Goal: Transaction & Acquisition: Obtain resource

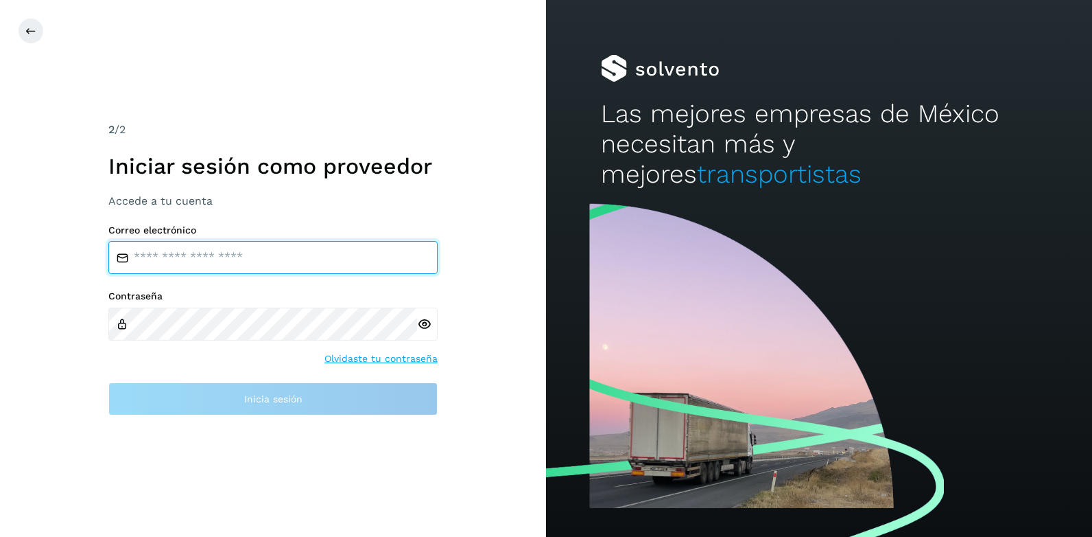
click at [193, 259] on input "email" at bounding box center [272, 257] width 329 height 33
type input "**********"
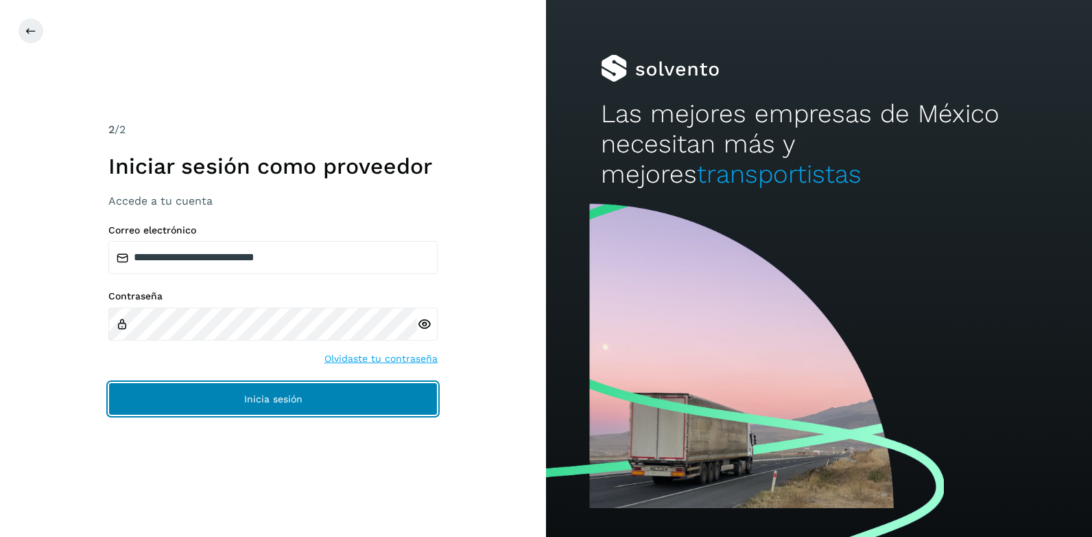
click at [257, 389] on button "Inicia sesión" at bounding box center [272, 398] width 329 height 33
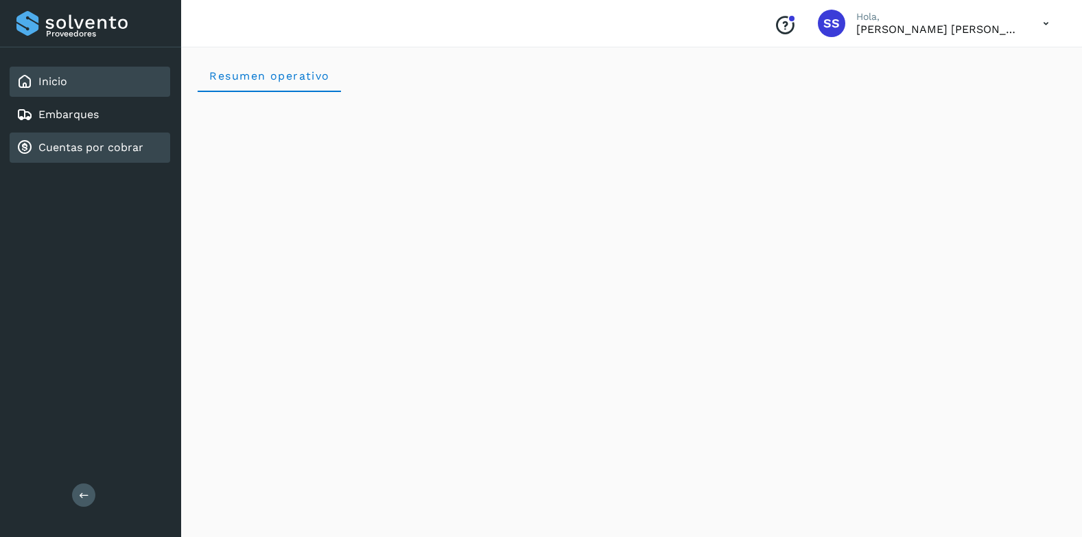
click at [75, 146] on link "Cuentas por cobrar" at bounding box center [90, 147] width 105 height 13
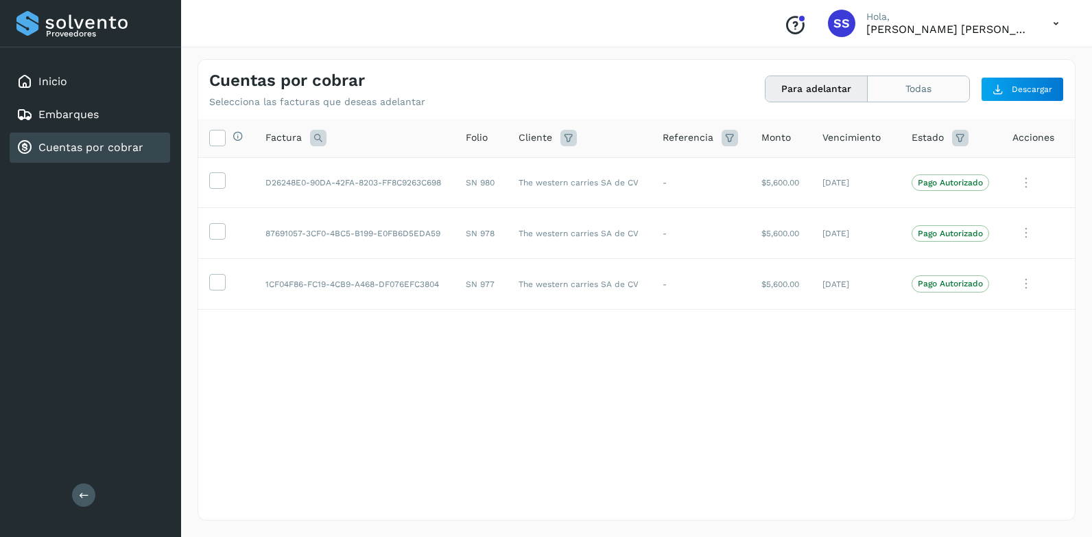
click at [926, 87] on button "Todas" at bounding box center [919, 88] width 102 height 25
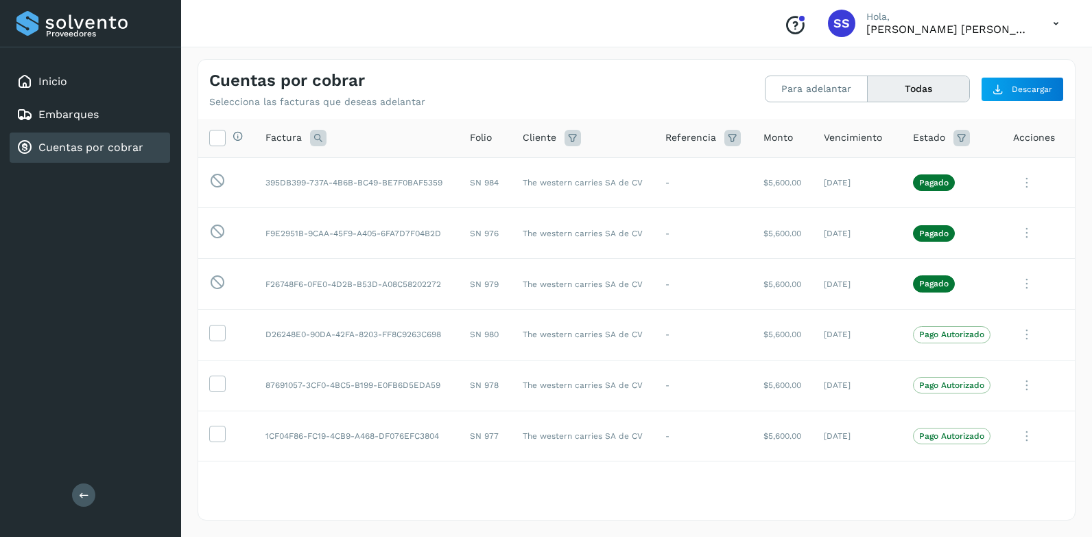
scroll to position [123, 0]
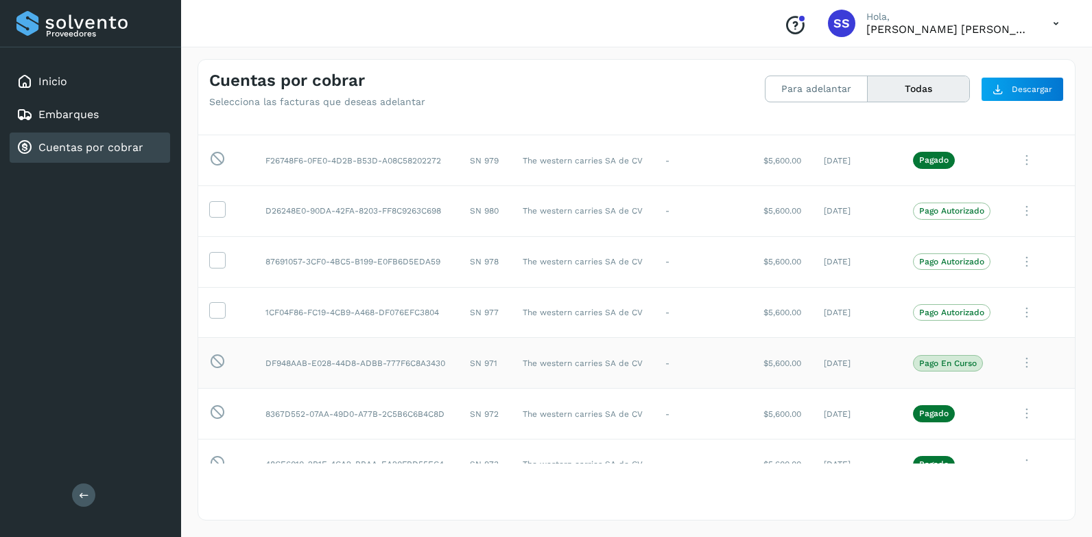
click at [1016, 73] on icon at bounding box center [1026, 59] width 27 height 28
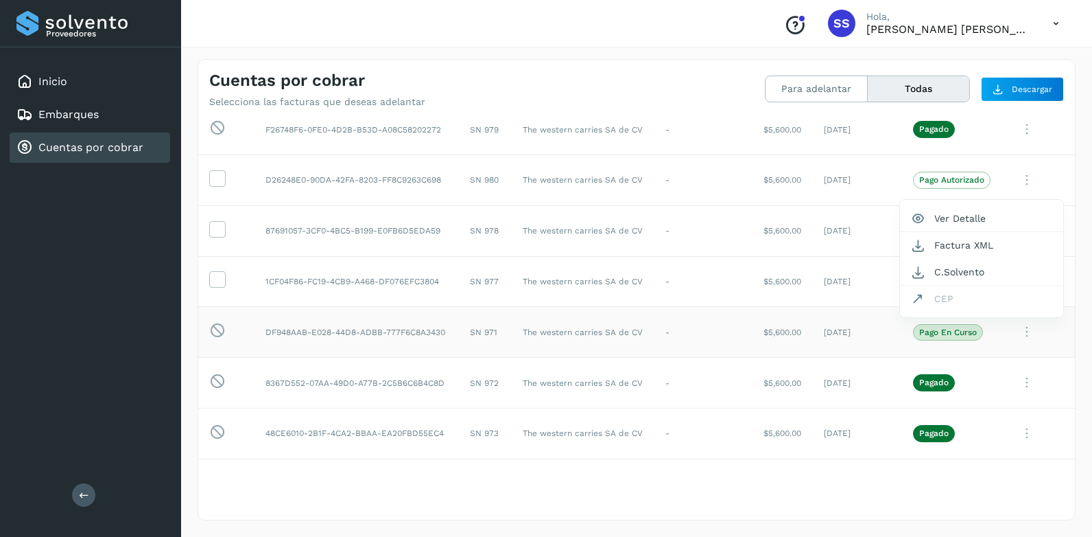
click at [915, 333] on div at bounding box center [546, 268] width 1092 height 537
click at [339, 331] on td "DF948AAB-E028-44D8-ADBB-777F6C8A3430" at bounding box center [357, 332] width 204 height 51
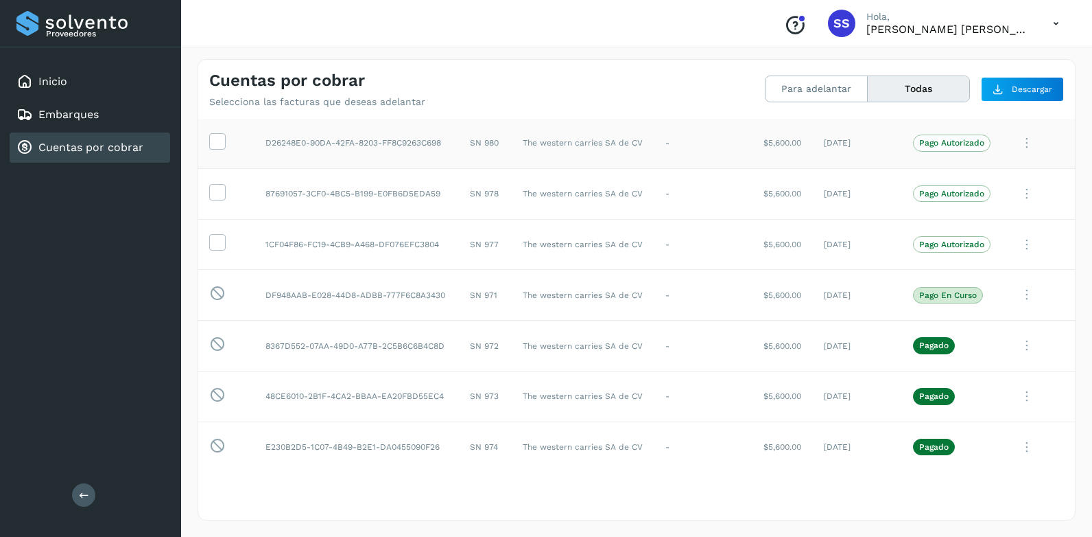
scroll to position [206, 0]
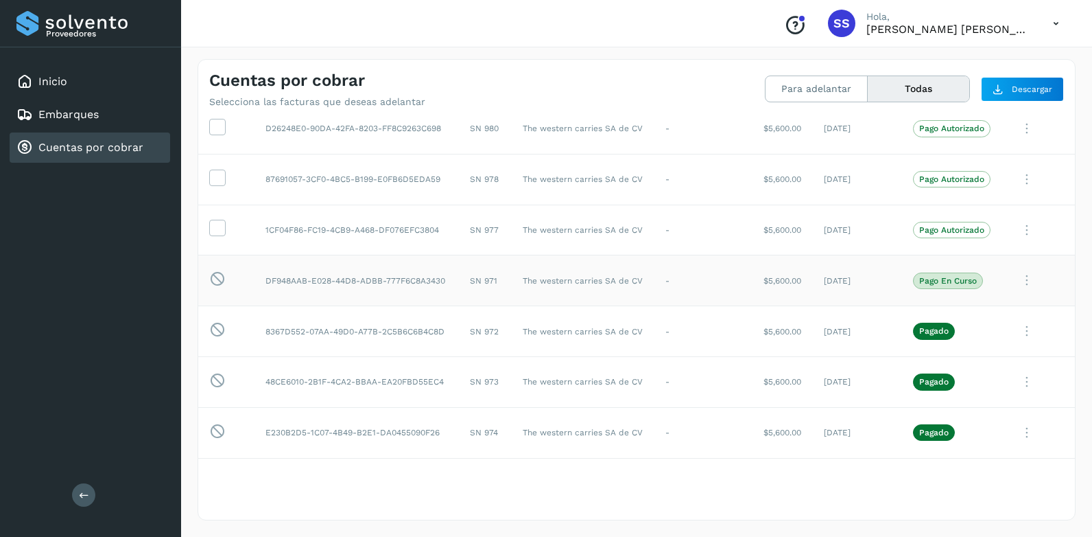
click at [353, 279] on td "DF948AAB-E028-44D8-ADBB-777F6C8A3430" at bounding box center [357, 280] width 204 height 51
click at [578, 282] on td "The western carries SA de CV" at bounding box center [583, 280] width 143 height 51
click at [572, 279] on td "The western carries SA de CV" at bounding box center [583, 280] width 143 height 51
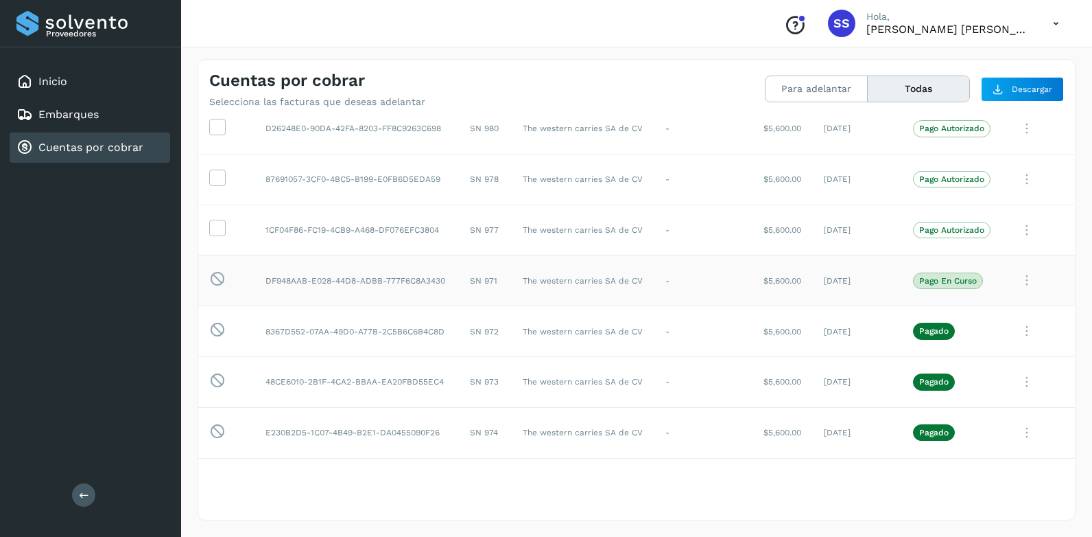
click at [781, 284] on td "$5,600.00" at bounding box center [783, 280] width 60 height 51
click at [834, 281] on td "[DATE]" at bounding box center [857, 280] width 89 height 51
click at [927, 282] on p "Pago en curso" at bounding box center [948, 281] width 58 height 10
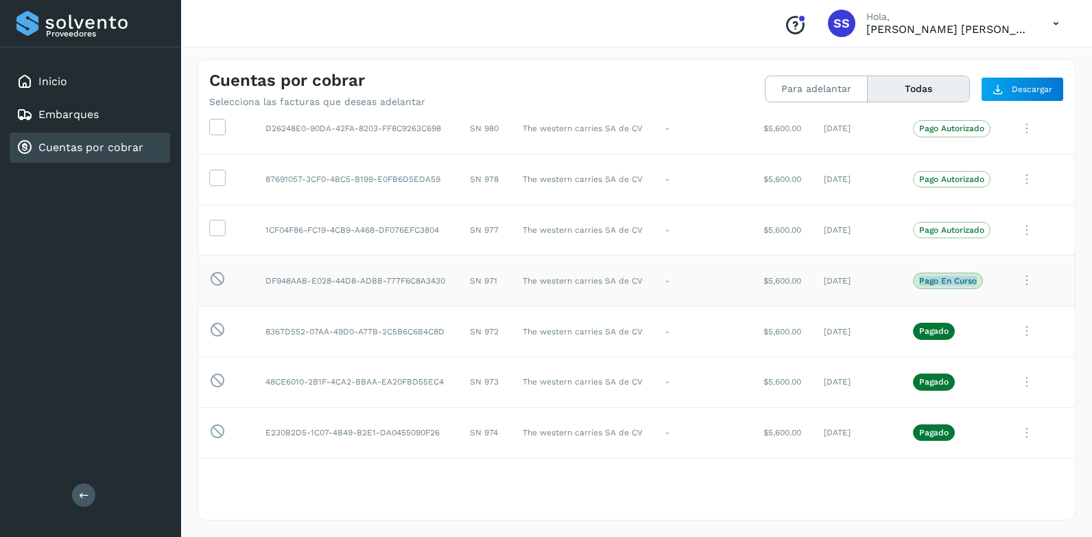
drag, startPoint x: 927, startPoint y: 282, endPoint x: 985, endPoint y: 285, distance: 58.4
click at [985, 285] on td "Pago en curso" at bounding box center [952, 280] width 100 height 51
click at [791, 481] on div at bounding box center [546, 268] width 1092 height 537
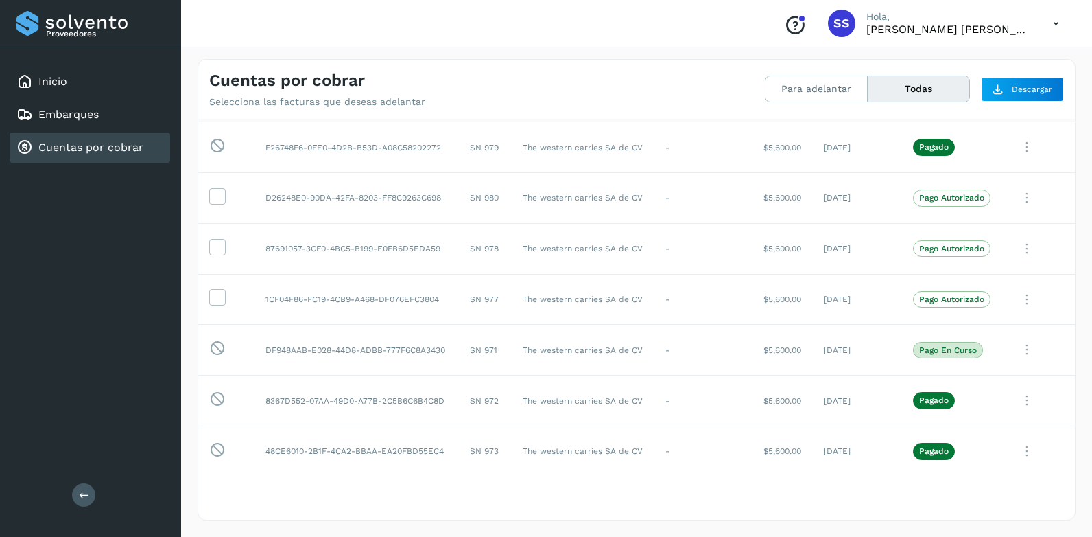
scroll to position [137, 0]
click at [1022, 60] on icon at bounding box center [1026, 46] width 27 height 28
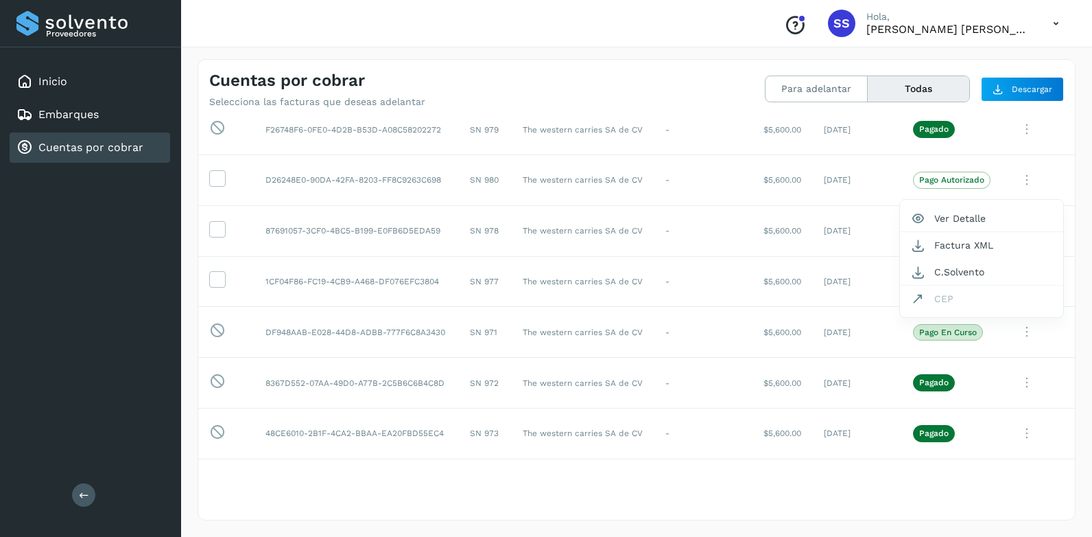
click at [840, 334] on div at bounding box center [546, 268] width 1092 height 537
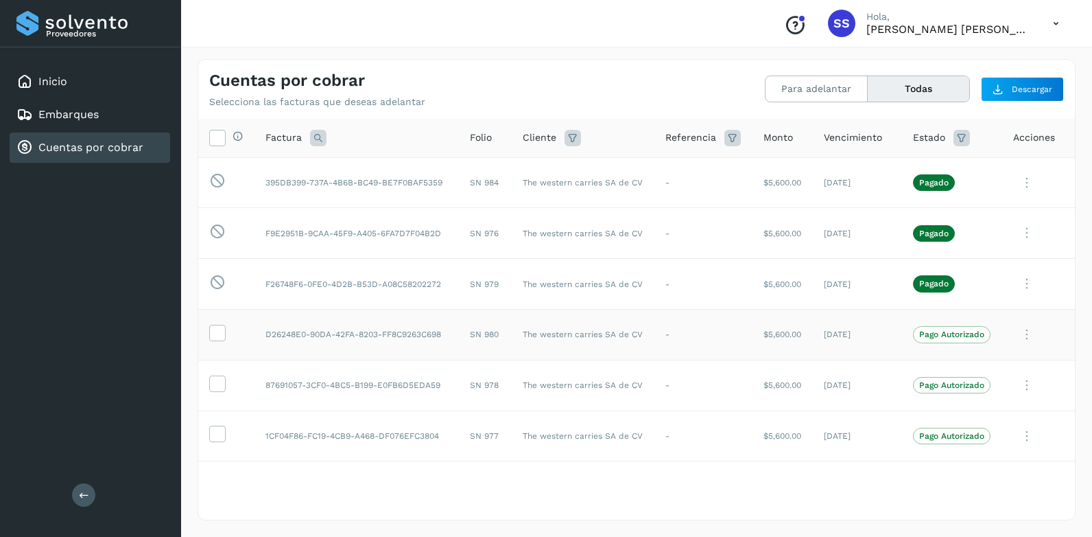
scroll to position [137, 0]
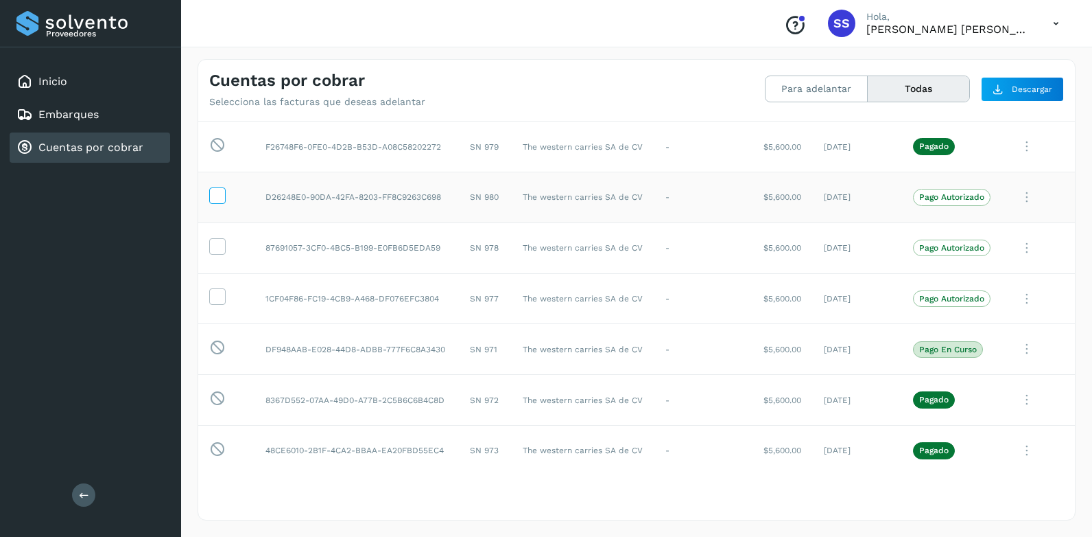
click at [213, 193] on icon at bounding box center [217, 194] width 14 height 14
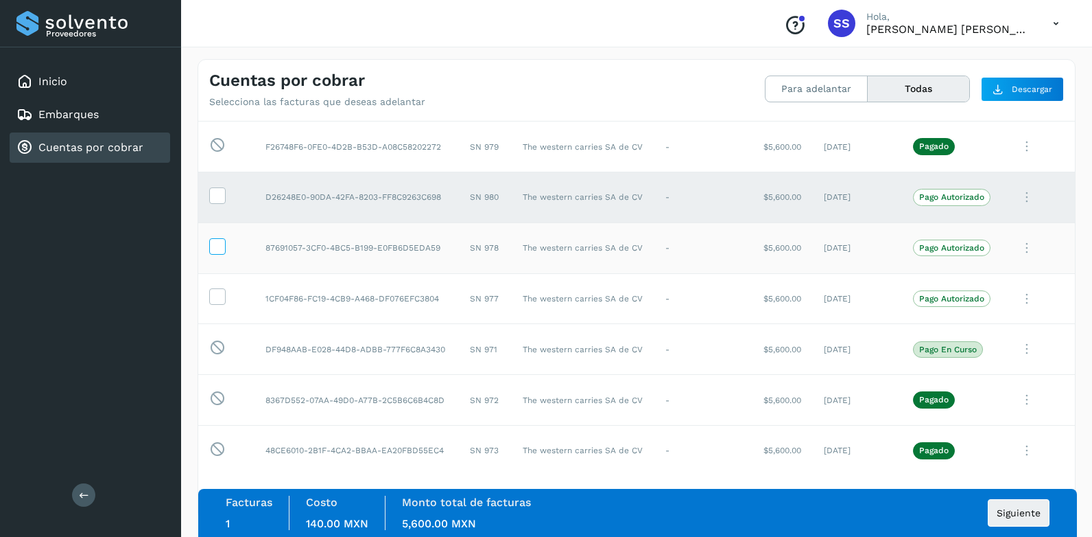
click at [215, 253] on span at bounding box center [217, 249] width 14 height 10
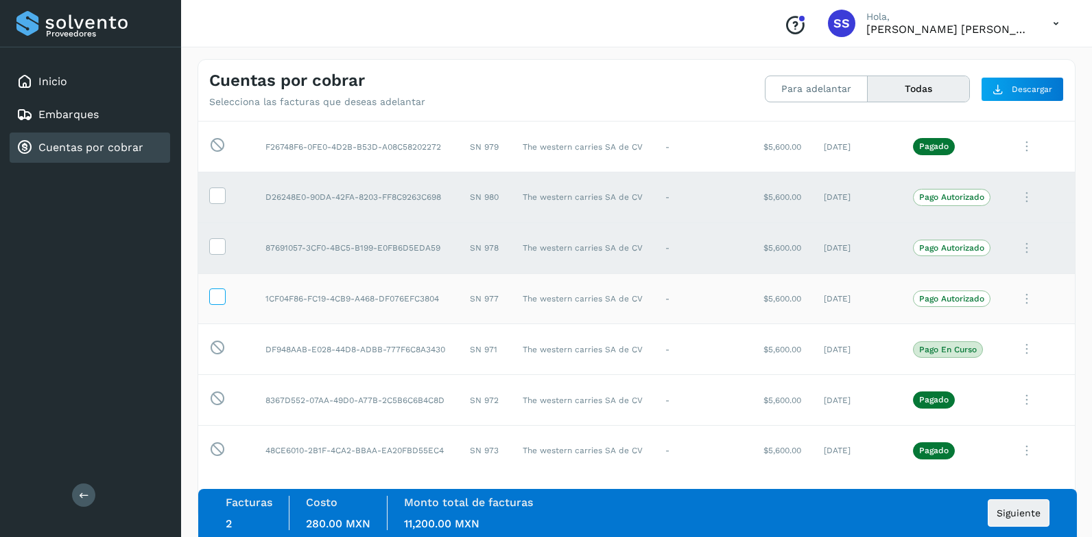
click at [217, 298] on icon at bounding box center [217, 295] width 14 height 14
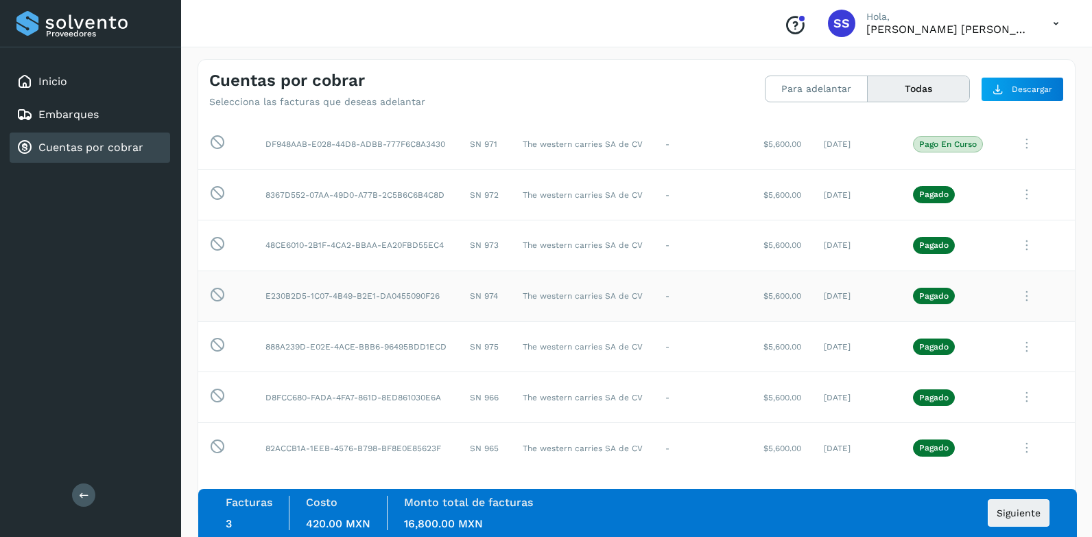
scroll to position [343, 0]
click at [1014, 512] on span "Siguiente" at bounding box center [1019, 513] width 44 height 10
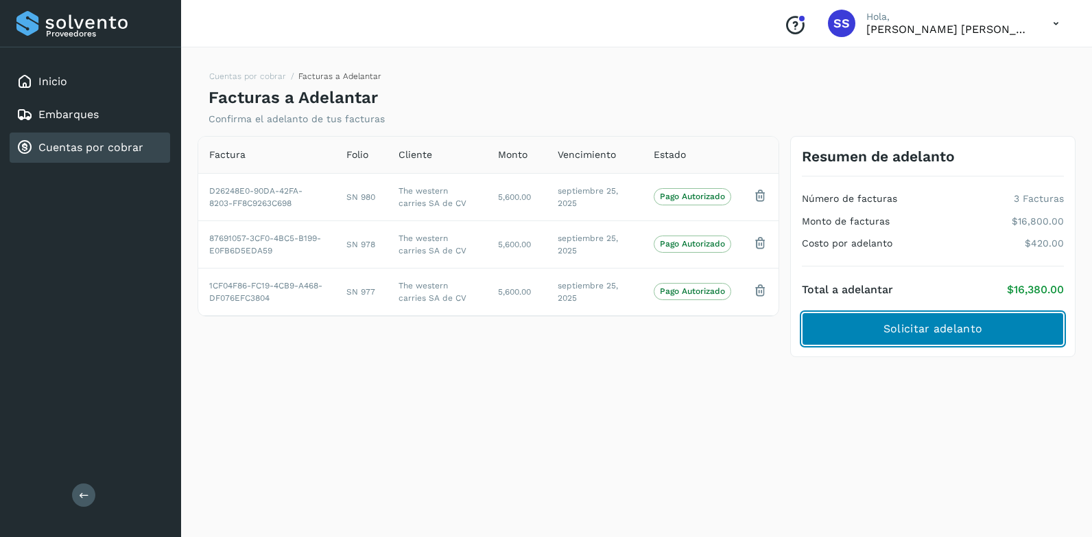
click at [911, 329] on span "Solicitar adelanto" at bounding box center [933, 328] width 99 height 15
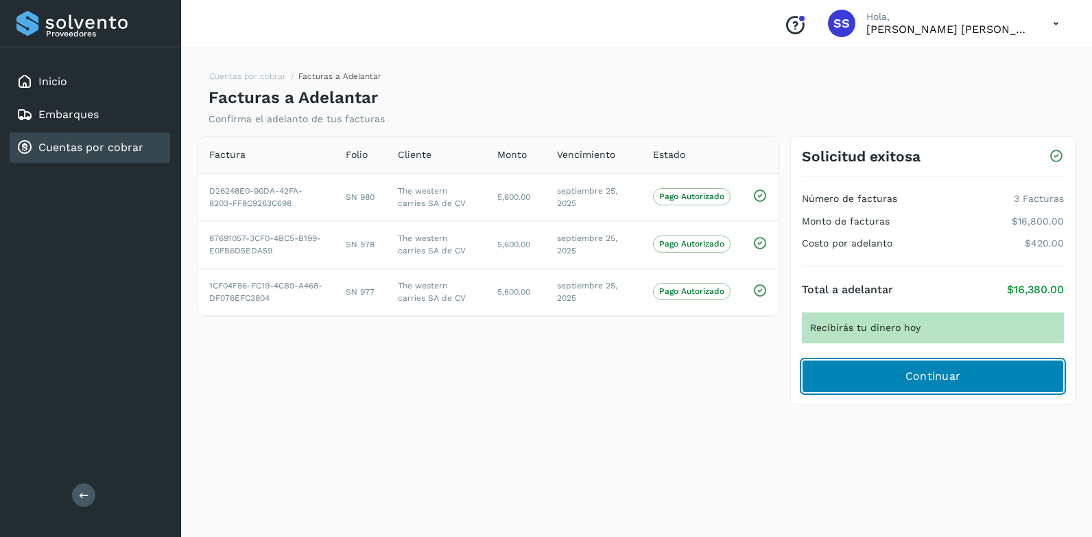
click at [911, 375] on span "Continuar" at bounding box center [934, 375] width 56 height 15
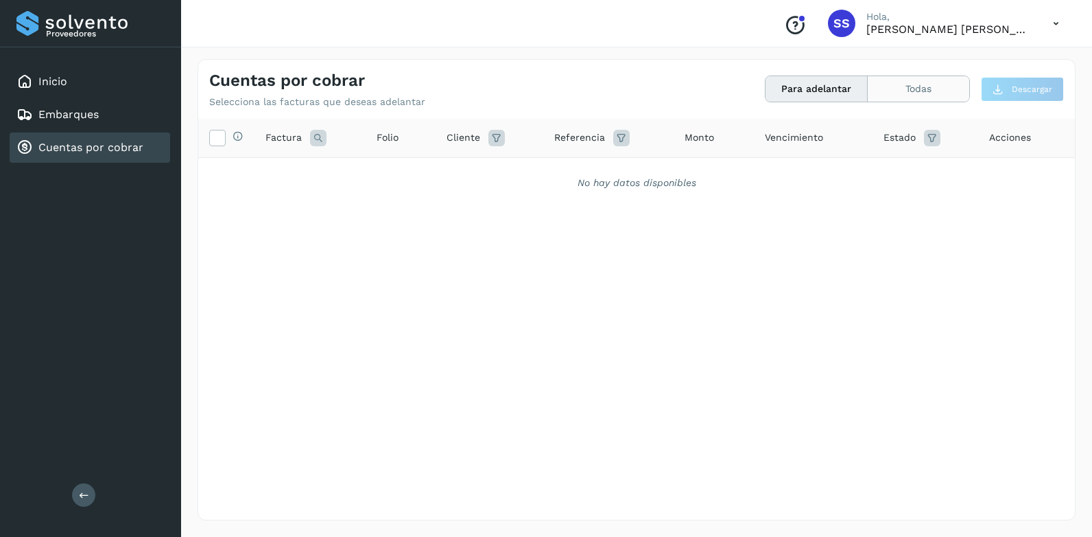
click at [914, 85] on button "Todas" at bounding box center [919, 88] width 102 height 25
